Goal: Task Accomplishment & Management: Use online tool/utility

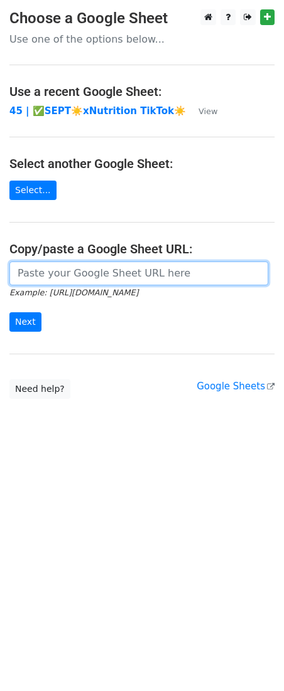
click at [111, 267] on input "url" at bounding box center [138, 274] width 258 height 24
paste input "[URL][DOMAIN_NAME]"
type input "[URL][DOMAIN_NAME]"
click at [9, 312] on input "Next" at bounding box center [25, 321] width 32 height 19
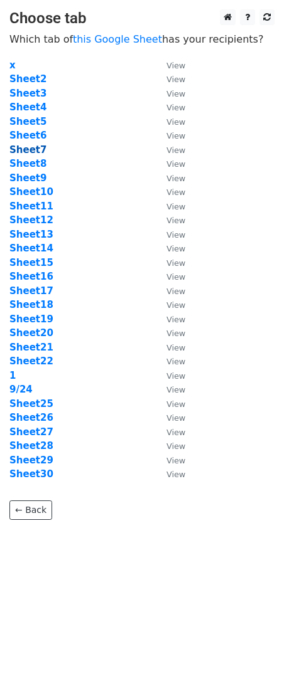
click at [27, 148] on strong "Sheet7" at bounding box center [27, 149] width 37 height 11
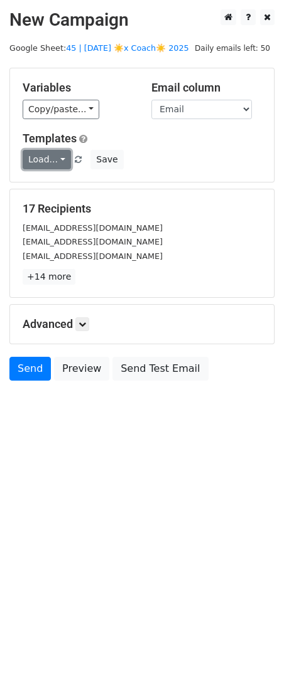
click at [31, 161] on link "Load..." at bounding box center [47, 159] width 48 height 19
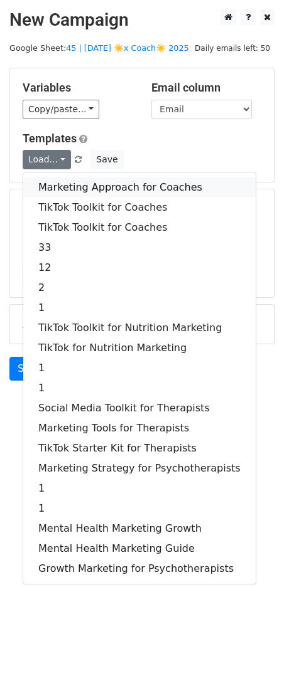
click at [68, 192] on link "Marketing Approach for Coaches" at bounding box center [139, 188] width 232 height 20
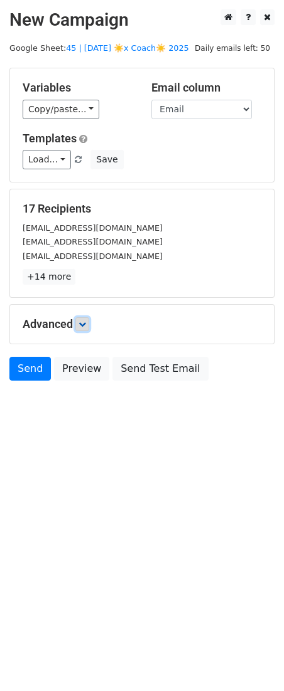
click at [88, 321] on link at bounding box center [82, 324] width 14 height 14
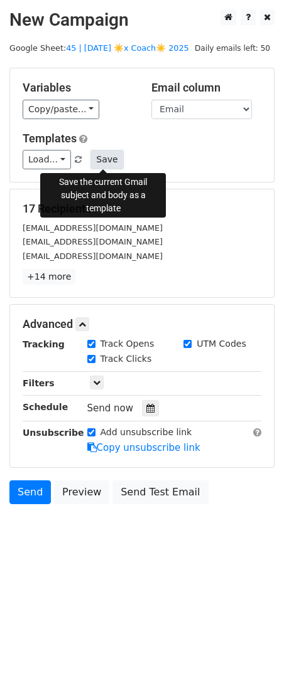
click at [97, 152] on button "Save" at bounding box center [106, 159] width 33 height 19
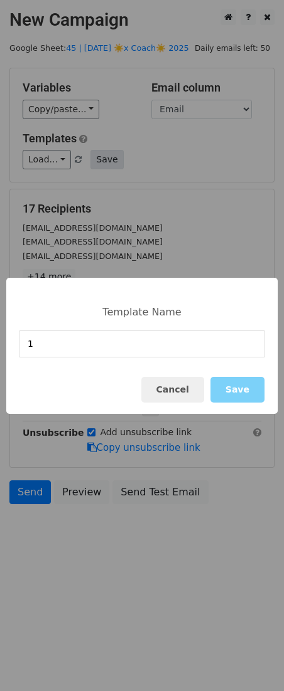
type input "1"
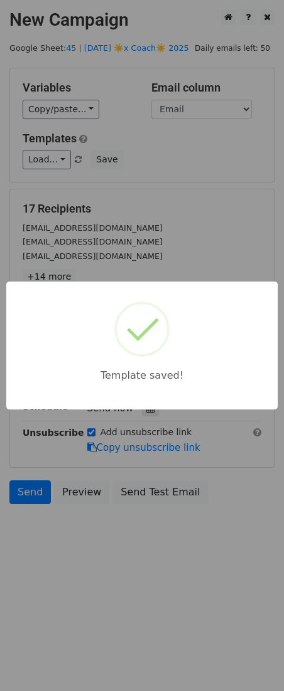
drag, startPoint x: 166, startPoint y: 195, endPoint x: 98, endPoint y: 438, distance: 252.1
click at [164, 201] on div "Template saved!" at bounding box center [142, 345] width 284 height 691
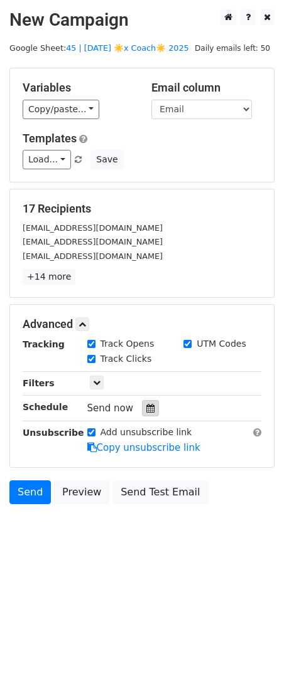
drag, startPoint x: 147, startPoint y: 402, endPoint x: 147, endPoint y: 410, distance: 7.5
click at [147, 402] on div at bounding box center [150, 408] width 17 height 16
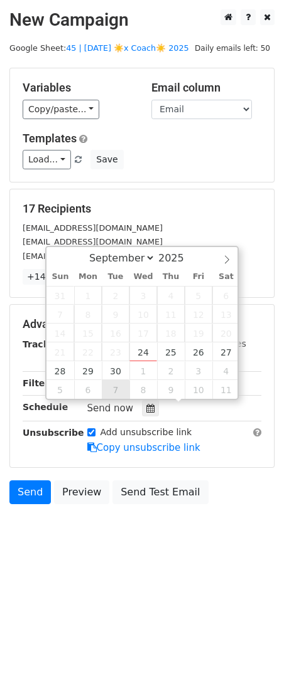
type input "2025-10-07 12:00"
select select "9"
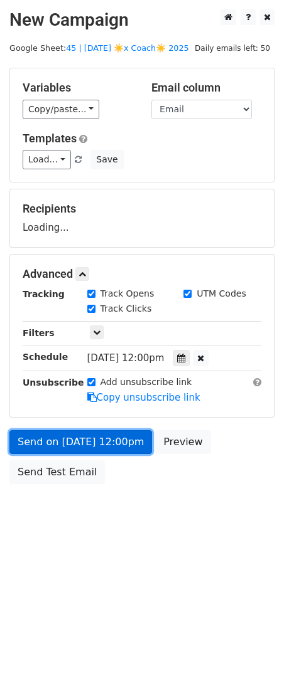
click at [95, 452] on link "Send on Oct 7 at 12:00pm" at bounding box center [80, 442] width 142 height 24
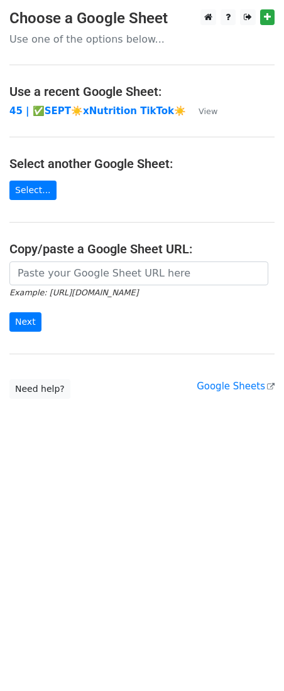
click at [85, 260] on main "Choose a Google Sheet Use one of the options below... Use a recent Google Sheet…" at bounding box center [142, 204] width 284 height 390
click at [55, 290] on small "Example: [URL][DOMAIN_NAME]" at bounding box center [73, 292] width 129 height 9
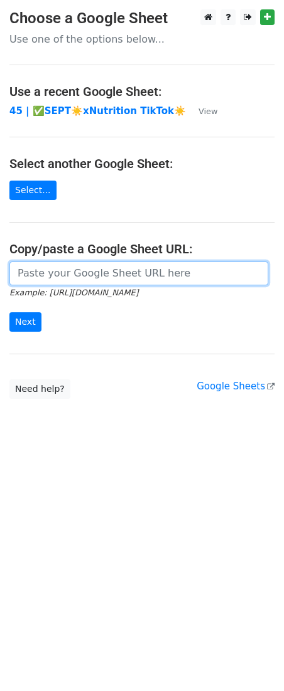
click at [53, 280] on input "url" at bounding box center [138, 274] width 258 height 24
paste input "[URL][DOMAIN_NAME]"
type input "[URL][DOMAIN_NAME]"
click at [9, 312] on input "Next" at bounding box center [25, 321] width 32 height 19
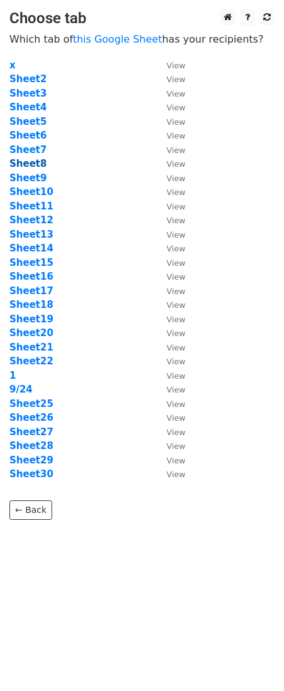
click at [35, 160] on strong "Sheet8" at bounding box center [27, 163] width 37 height 11
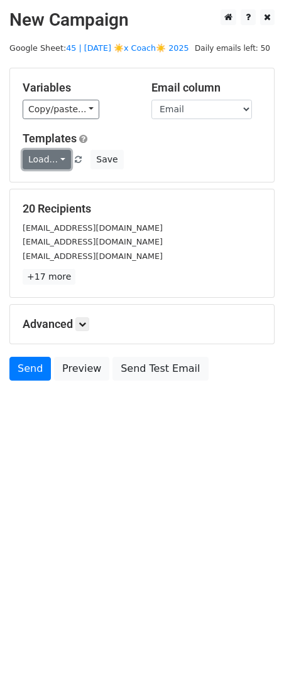
click at [50, 160] on link "Load..." at bounding box center [47, 159] width 48 height 19
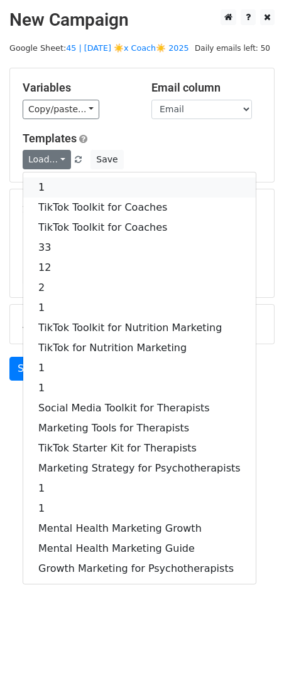
click at [69, 184] on link "1" at bounding box center [139, 188] width 232 height 20
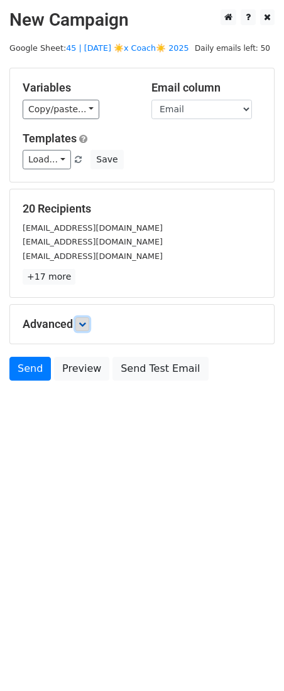
click at [82, 325] on icon at bounding box center [82, 325] width 8 height 8
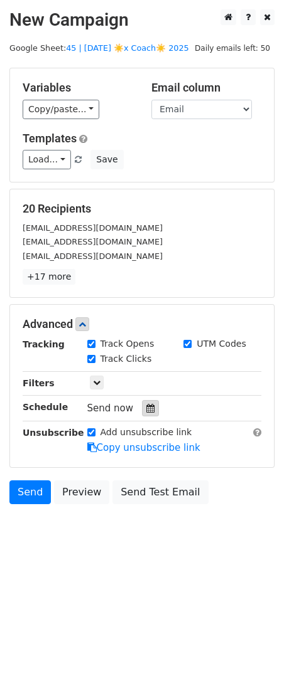
click at [146, 404] on icon at bounding box center [150, 408] width 8 height 9
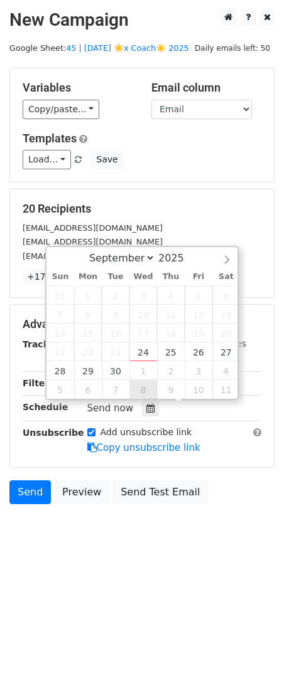
type input "2025-10-08 12:00"
select select "9"
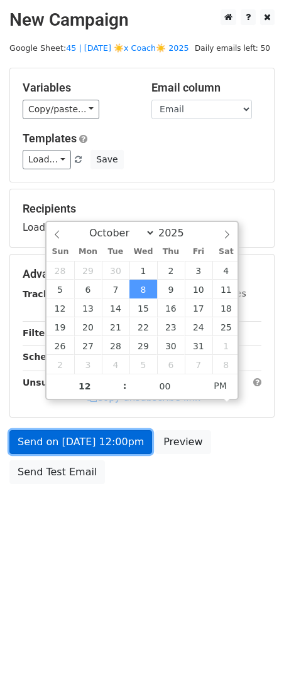
drag, startPoint x: 102, startPoint y: 447, endPoint x: 94, endPoint y: 450, distance: 8.2
click at [102, 447] on link "Send on Oct 8 at 12:00pm" at bounding box center [80, 442] width 142 height 24
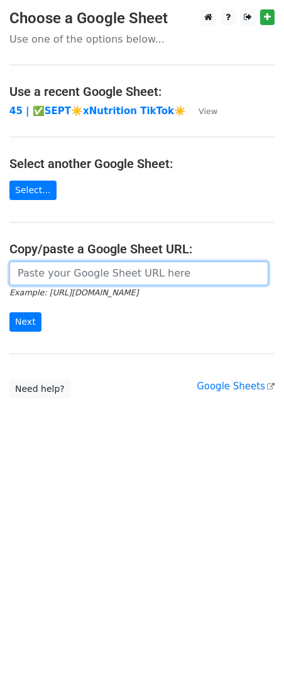
click at [56, 274] on input "url" at bounding box center [138, 274] width 258 height 24
paste input "[URL][DOMAIN_NAME]"
type input "[URL][DOMAIN_NAME]"
click at [9, 312] on input "Next" at bounding box center [25, 321] width 32 height 19
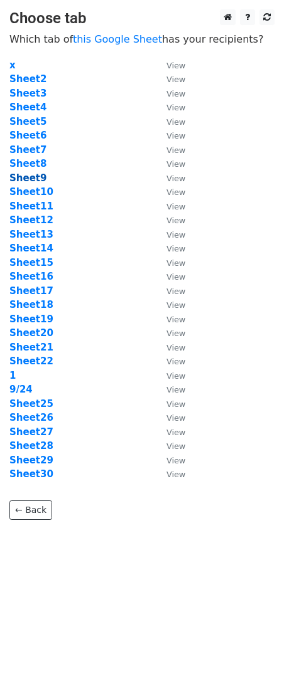
click at [35, 180] on strong "Sheet9" at bounding box center [27, 178] width 37 height 11
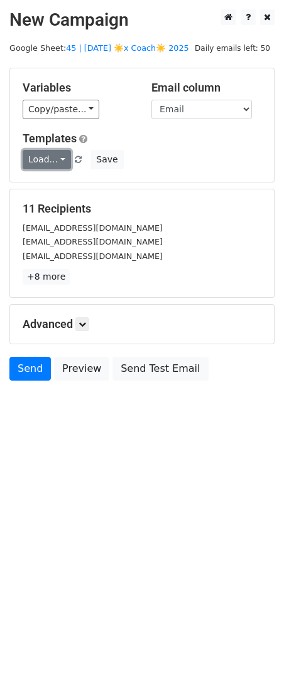
click at [54, 166] on link "Load..." at bounding box center [47, 159] width 48 height 19
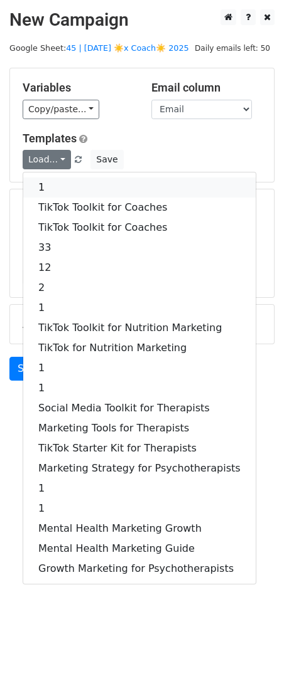
click at [54, 184] on link "1" at bounding box center [139, 188] width 232 height 20
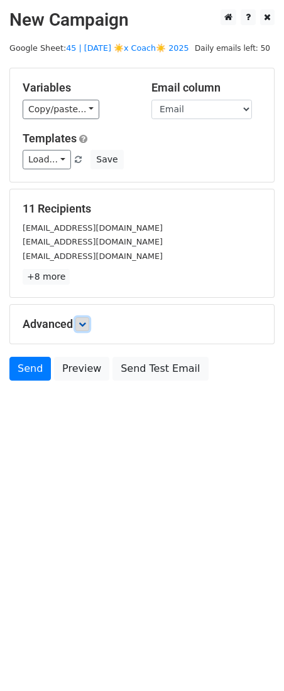
click at [85, 324] on icon at bounding box center [82, 325] width 8 height 8
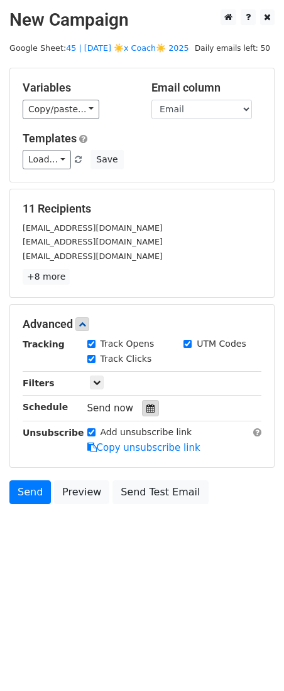
click at [146, 409] on icon at bounding box center [150, 408] width 8 height 9
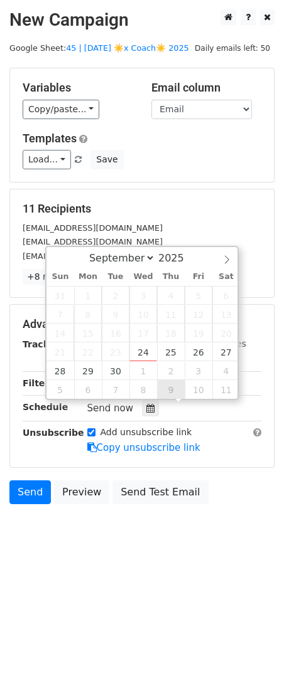
type input "2025-10-09 12:00"
select select "9"
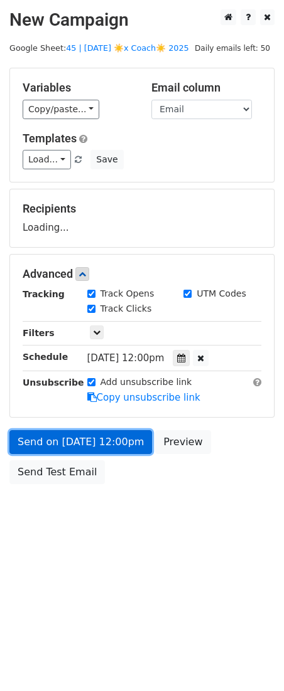
click at [126, 442] on link "Send on Oct 9 at 12:00pm" at bounding box center [80, 442] width 142 height 24
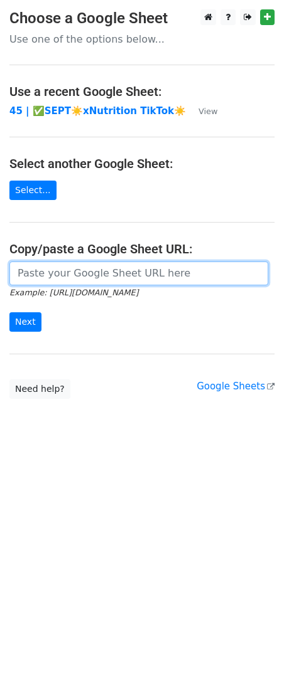
click at [43, 268] on input "url" at bounding box center [138, 274] width 258 height 24
paste input "[URL][DOMAIN_NAME]"
type input "[URL][DOMAIN_NAME]"
click at [9, 312] on input "Next" at bounding box center [25, 321] width 32 height 19
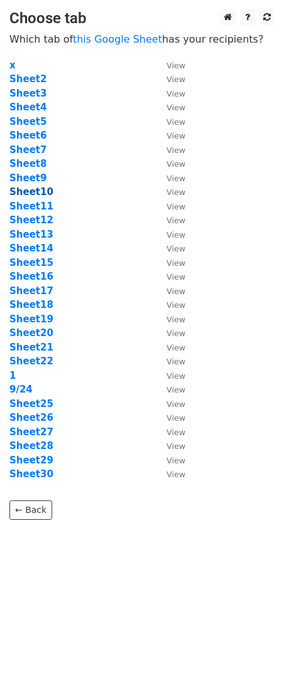
click at [27, 193] on strong "Sheet10" at bounding box center [31, 191] width 44 height 11
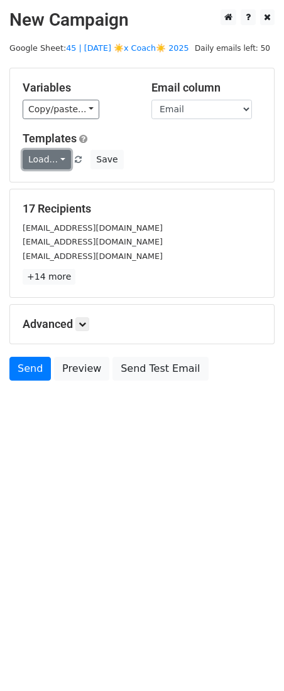
click at [51, 161] on link "Load..." at bounding box center [47, 159] width 48 height 19
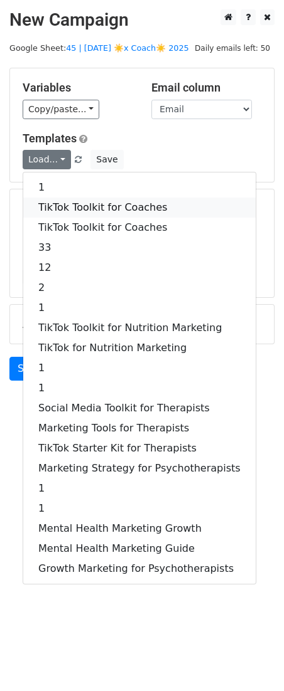
click at [51, 203] on link "TikTok Toolkit for Coaches" at bounding box center [139, 208] width 232 height 20
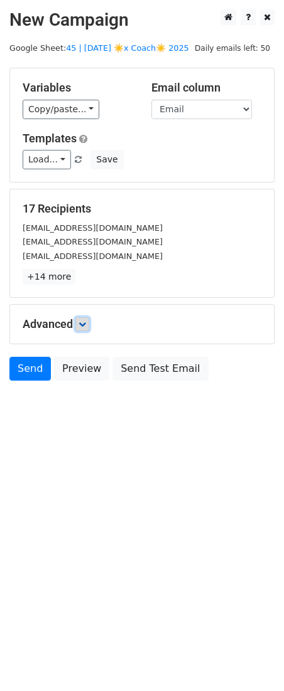
click at [80, 323] on link at bounding box center [82, 324] width 14 height 14
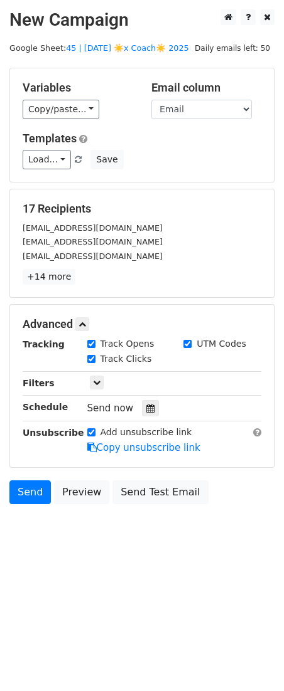
click at [149, 398] on div "Tracking Track Opens UTM Codes Track Clicks Filters Only include spreadsheet ro…" at bounding box center [142, 396] width 238 height 117
click at [146, 407] on icon at bounding box center [150, 408] width 8 height 9
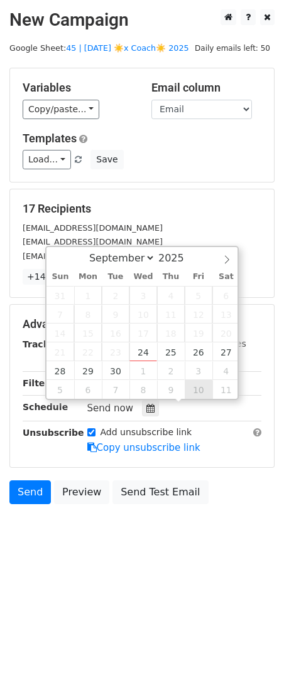
type input "2025-10-10 12:00"
select select "9"
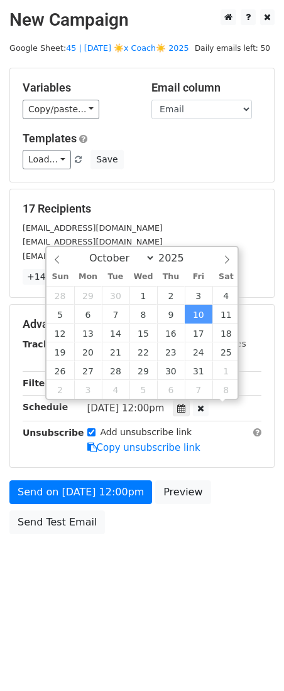
scroll to position [1, 0]
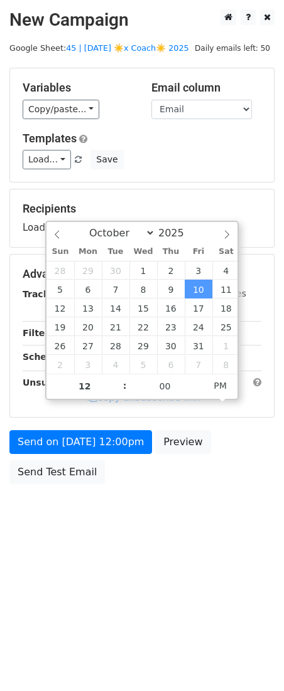
click at [132, 453] on div "Send on Oct 10 at 12:00pm Preview Send Test Email" at bounding box center [142, 460] width 284 height 60
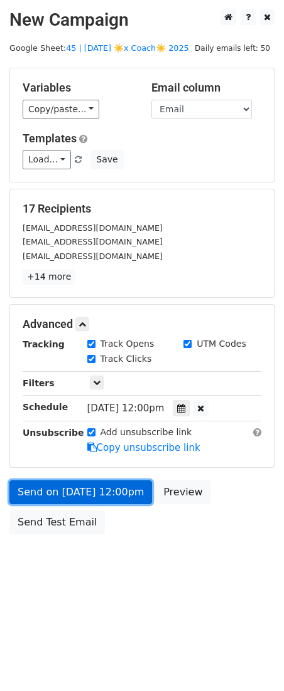
click at [75, 496] on link "Send on Oct 10 at 12:00pm" at bounding box center [80, 493] width 142 height 24
